Goal: Information Seeking & Learning: Learn about a topic

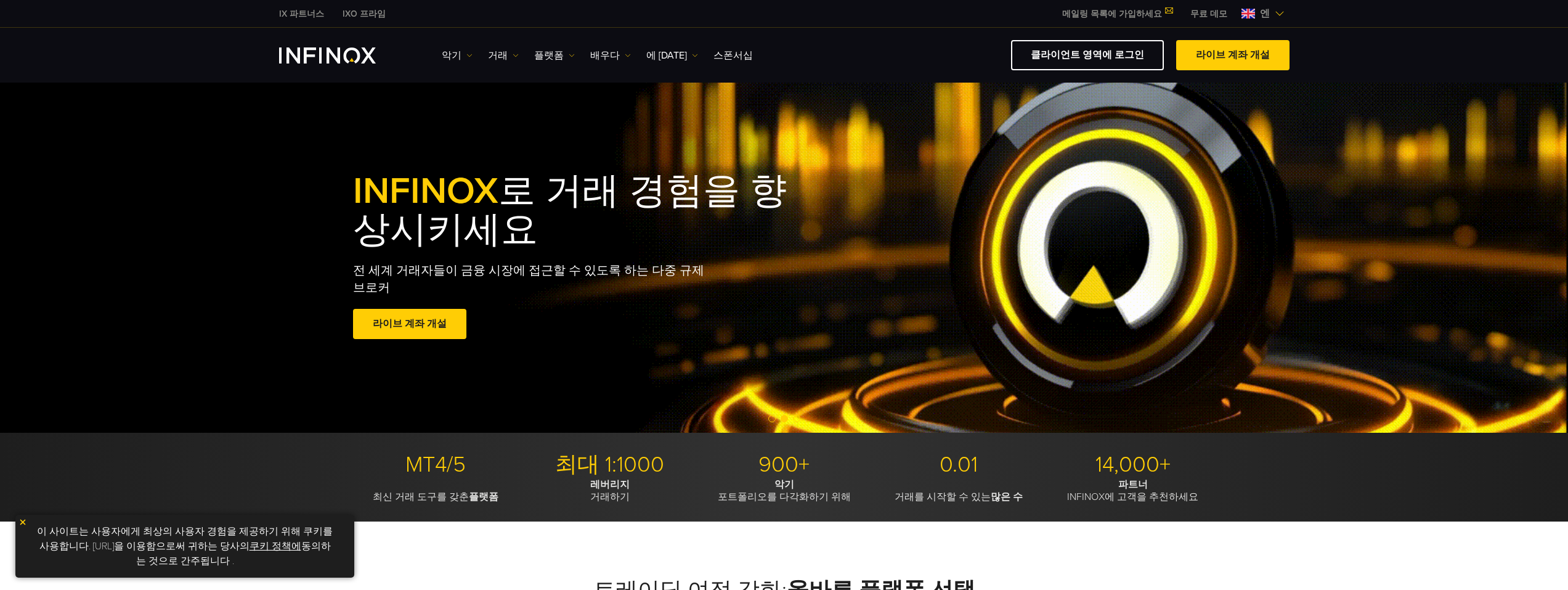
click at [24, 523] on img at bounding box center [22, 521] width 8 height 8
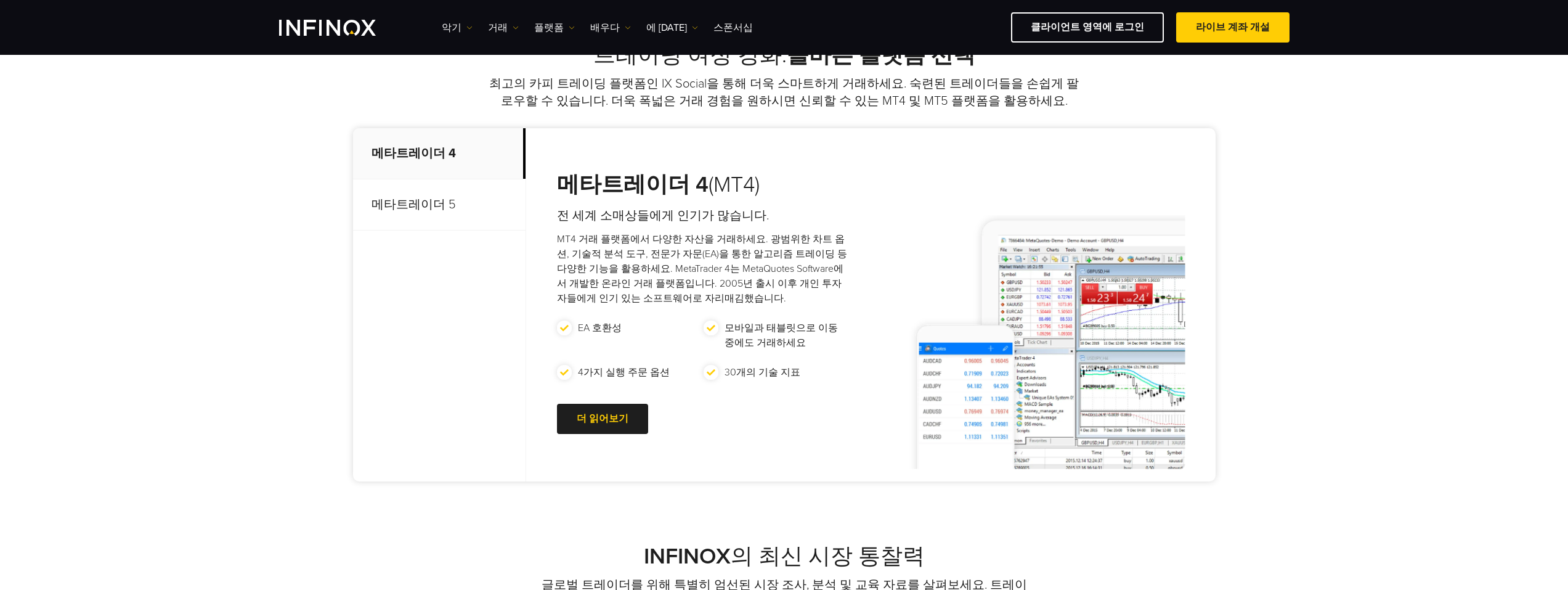
scroll to position [493, 0]
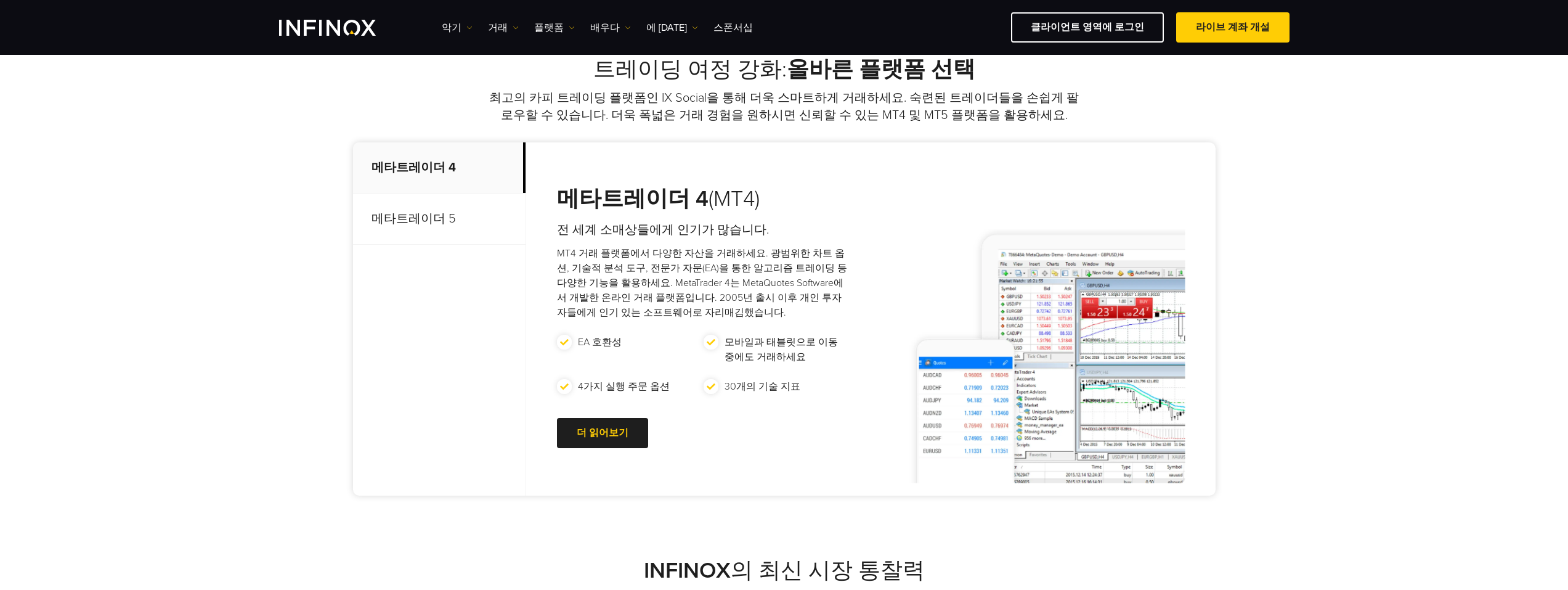
click at [420, 216] on font "메타트레이더 5" at bounding box center [414, 219] width 84 height 15
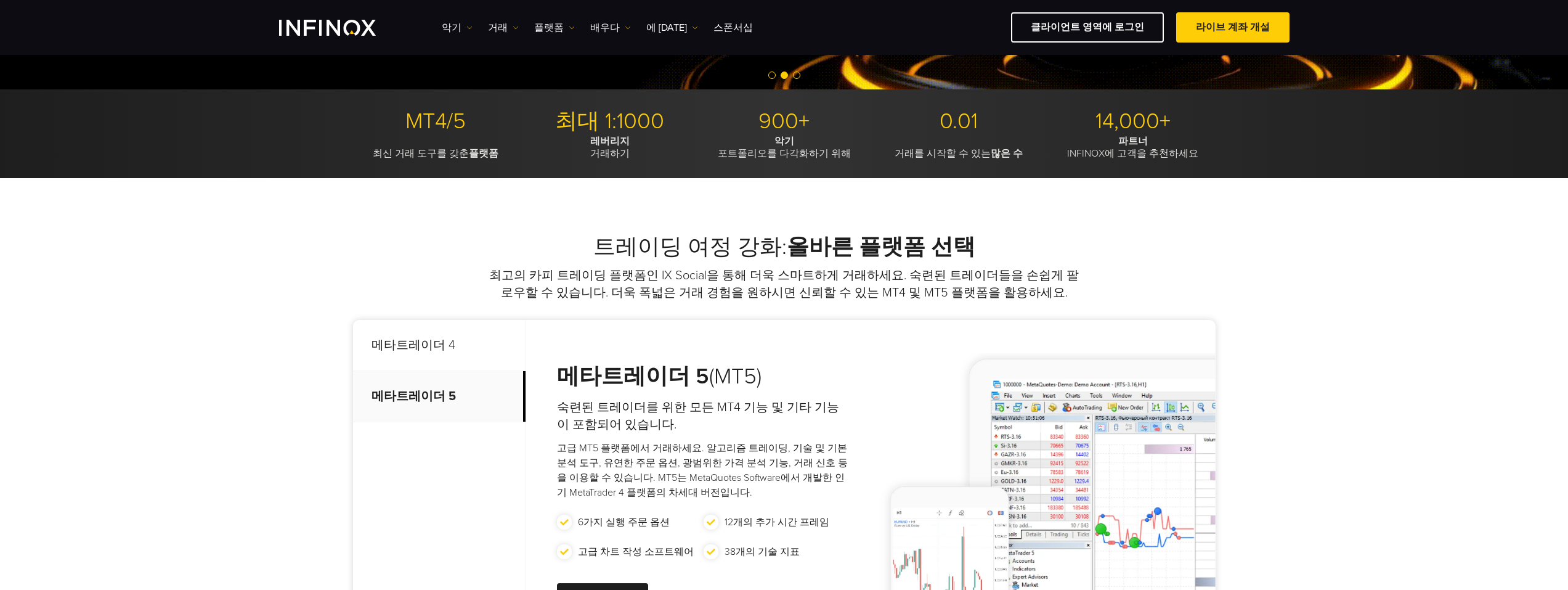
scroll to position [61, 0]
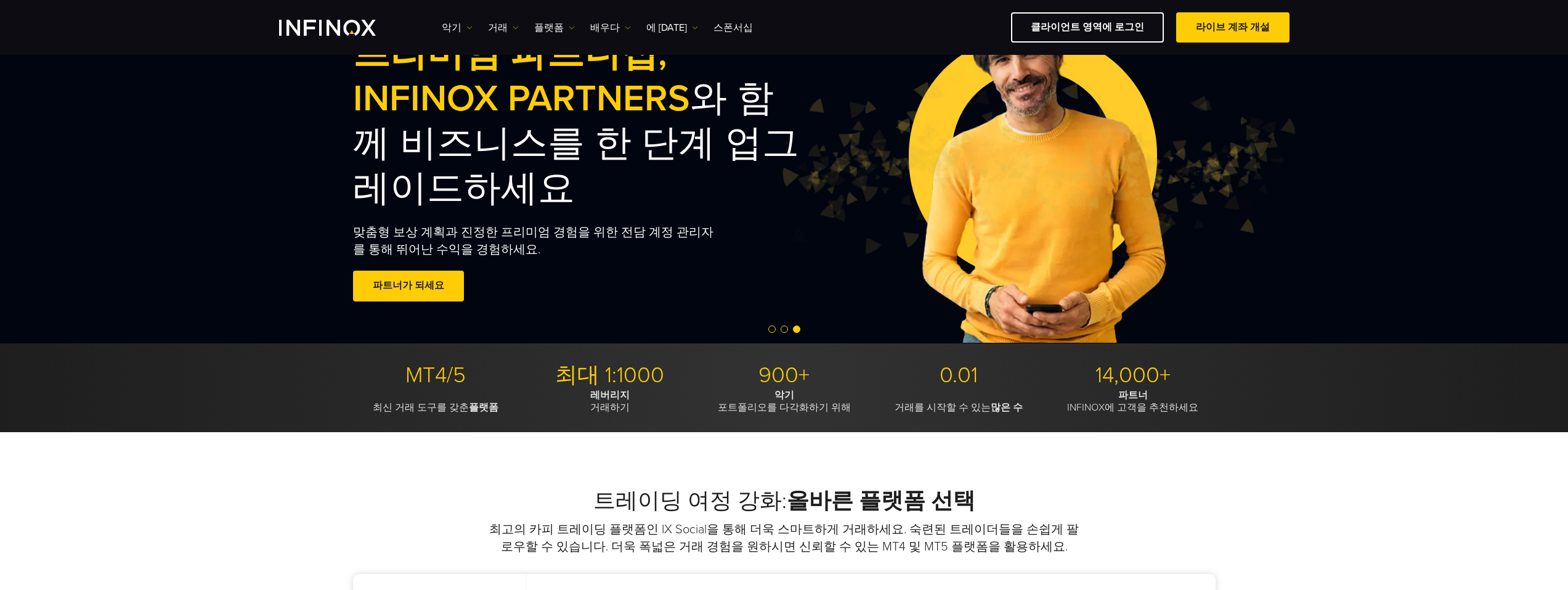
click at [318, 28] on img "INFINOX 로고" at bounding box center [328, 27] width 97 height 16
